Goal: Task Accomplishment & Management: Complete application form

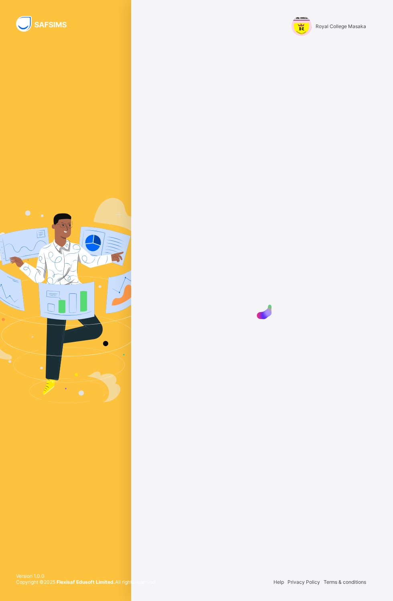
click at [319, 45] on div "Royal College Masaka" at bounding box center [261, 26] width 224 height 53
click at [324, 36] on div "Royal College Masaka" at bounding box center [328, 26] width 75 height 20
click at [325, 34] on div "Royal College Masaka" at bounding box center [328, 26] width 75 height 20
click at [345, 40] on div "Royal College Masaka" at bounding box center [261, 26] width 224 height 53
click at [344, 39] on div "Royal College Masaka" at bounding box center [261, 26] width 224 height 53
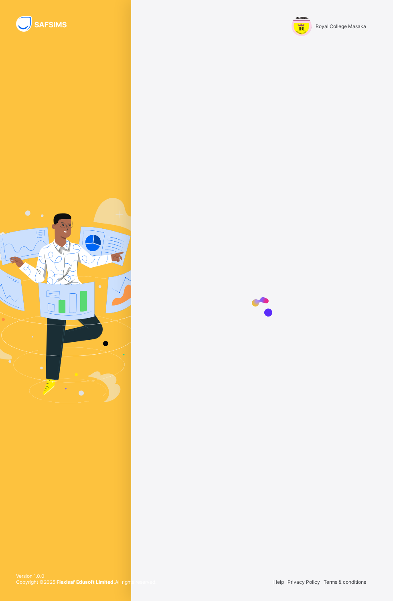
click at [334, 64] on div at bounding box center [261, 308] width 224 height 494
click at [312, 35] on div "Royal College Masaka" at bounding box center [328, 26] width 75 height 20
click at [337, 32] on div "Royal College Masaka" at bounding box center [328, 26] width 75 height 20
click at [317, 41] on div "Royal College Masaka" at bounding box center [261, 26] width 224 height 53
click at [341, 46] on div "Royal College Masaka" at bounding box center [261, 26] width 224 height 53
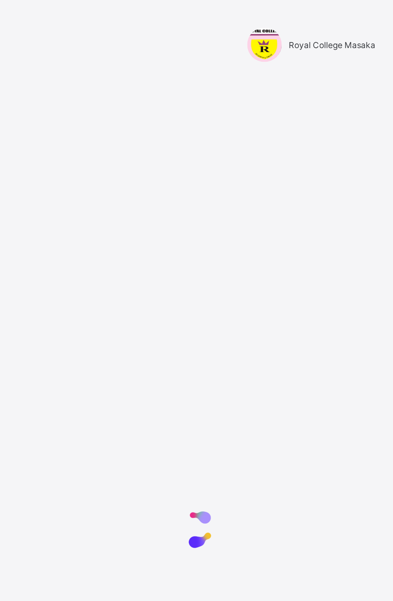
click at [327, 19] on div "Royal College Masaka" at bounding box center [328, 26] width 75 height 20
click at [336, 35] on div "Royal College Masaka" at bounding box center [328, 26] width 75 height 20
click at [305, 28] on img at bounding box center [301, 26] width 20 height 20
